Goal: Task Accomplishment & Management: Manage account settings

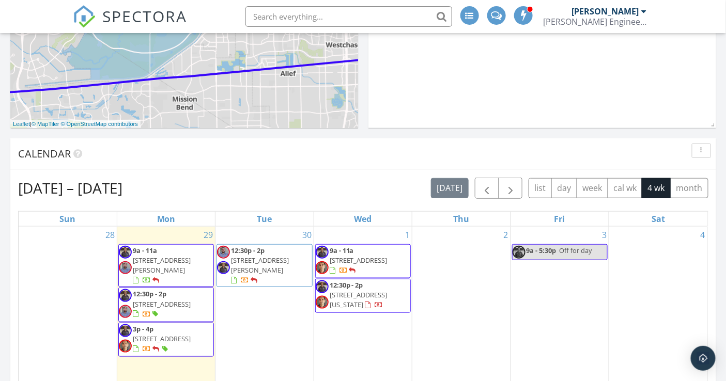
scroll to position [216, 0]
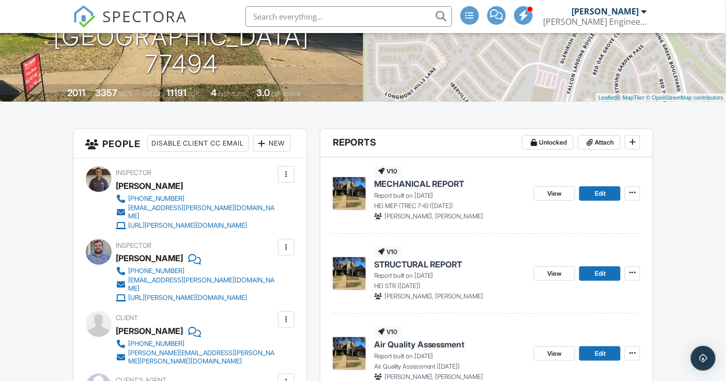
scroll to position [175, 0]
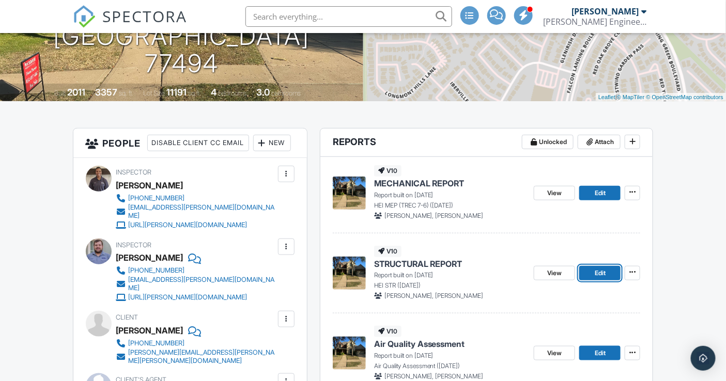
click at [602, 273] on span "Edit" at bounding box center [600, 273] width 11 height 10
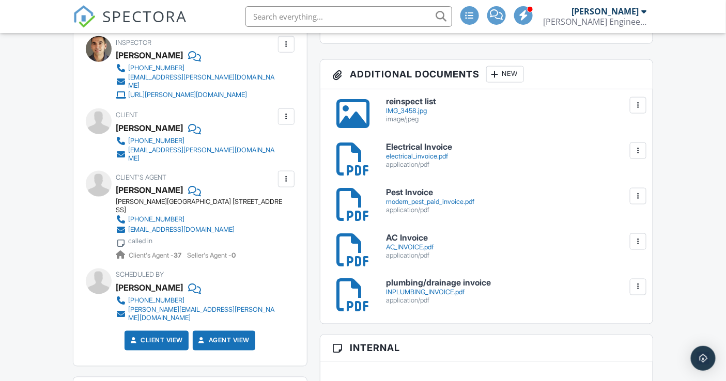
scroll to position [376, 0]
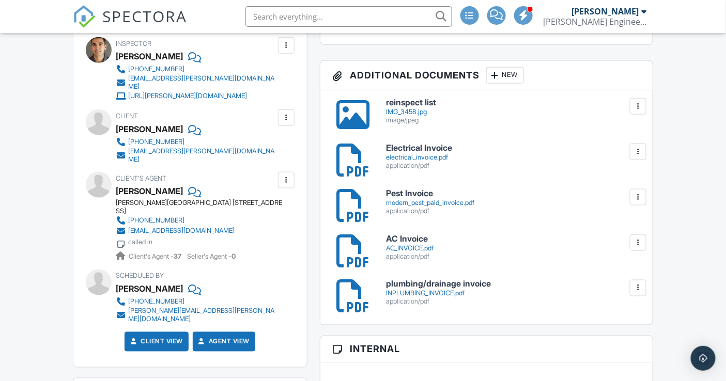
click at [408, 109] on div "IMG_3458.jpg" at bounding box center [513, 112] width 254 height 8
